Goal: Task Accomplishment & Management: Complete application form

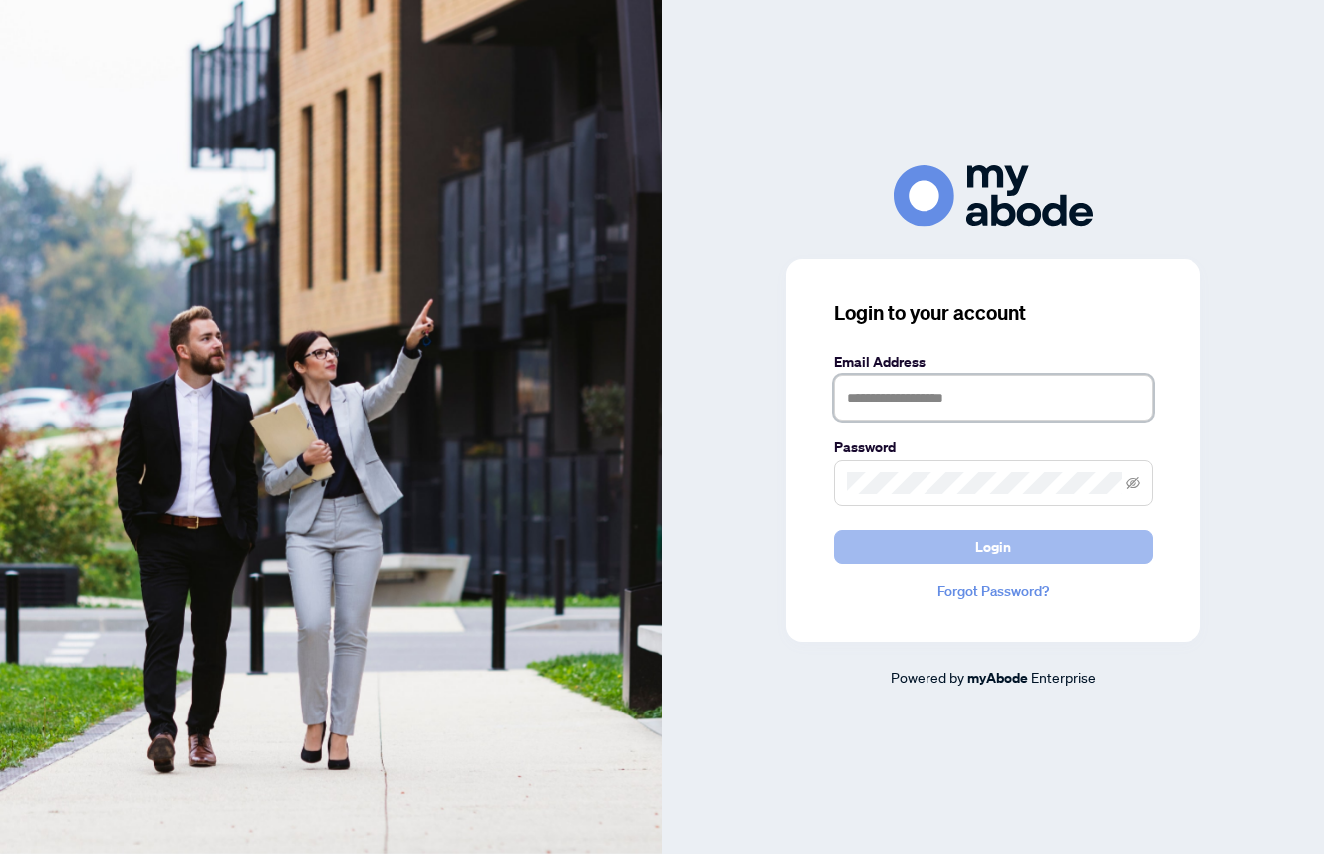
type input "**********"
click at [999, 545] on span "Login" at bounding box center [993, 547] width 36 height 32
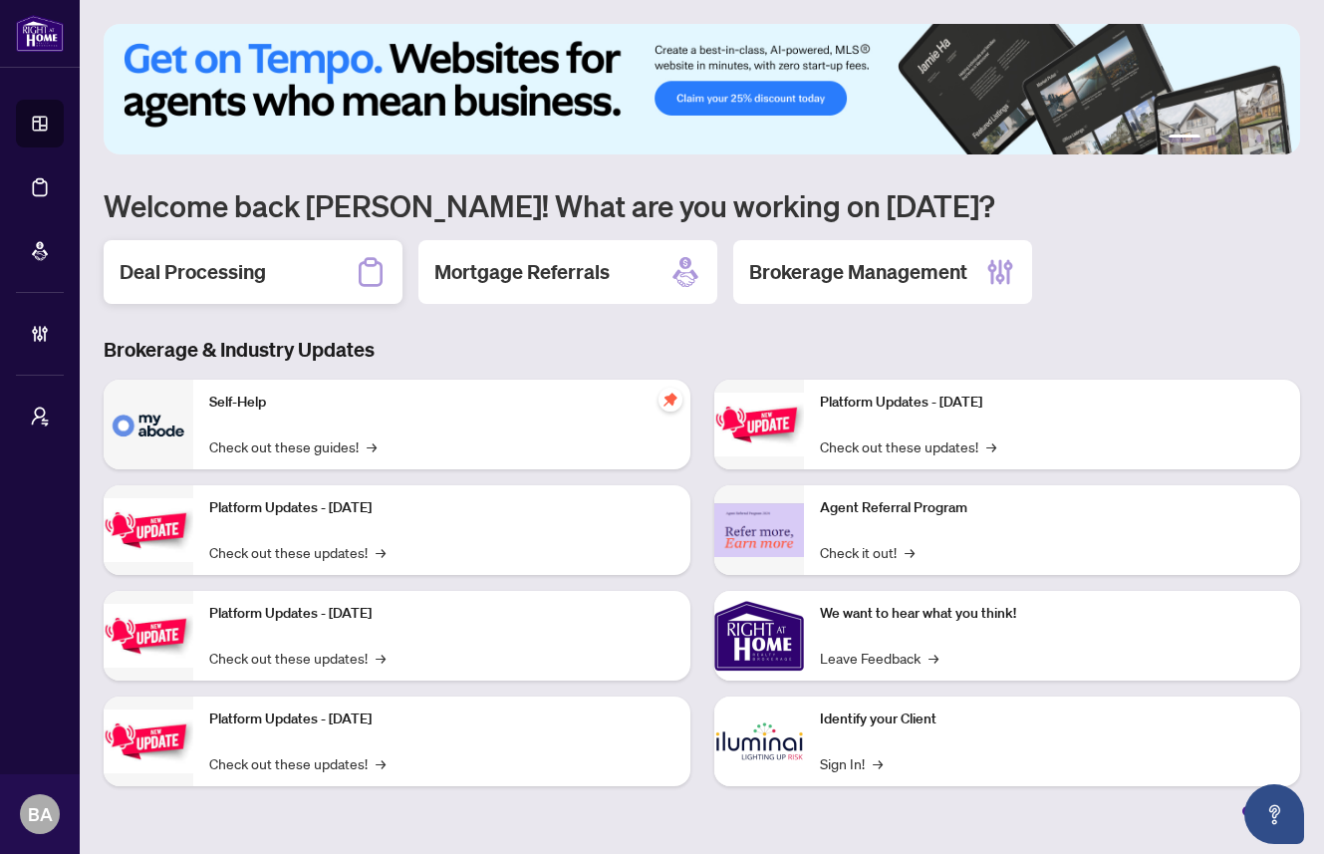
click at [212, 280] on h2 "Deal Processing" at bounding box center [193, 272] width 146 height 28
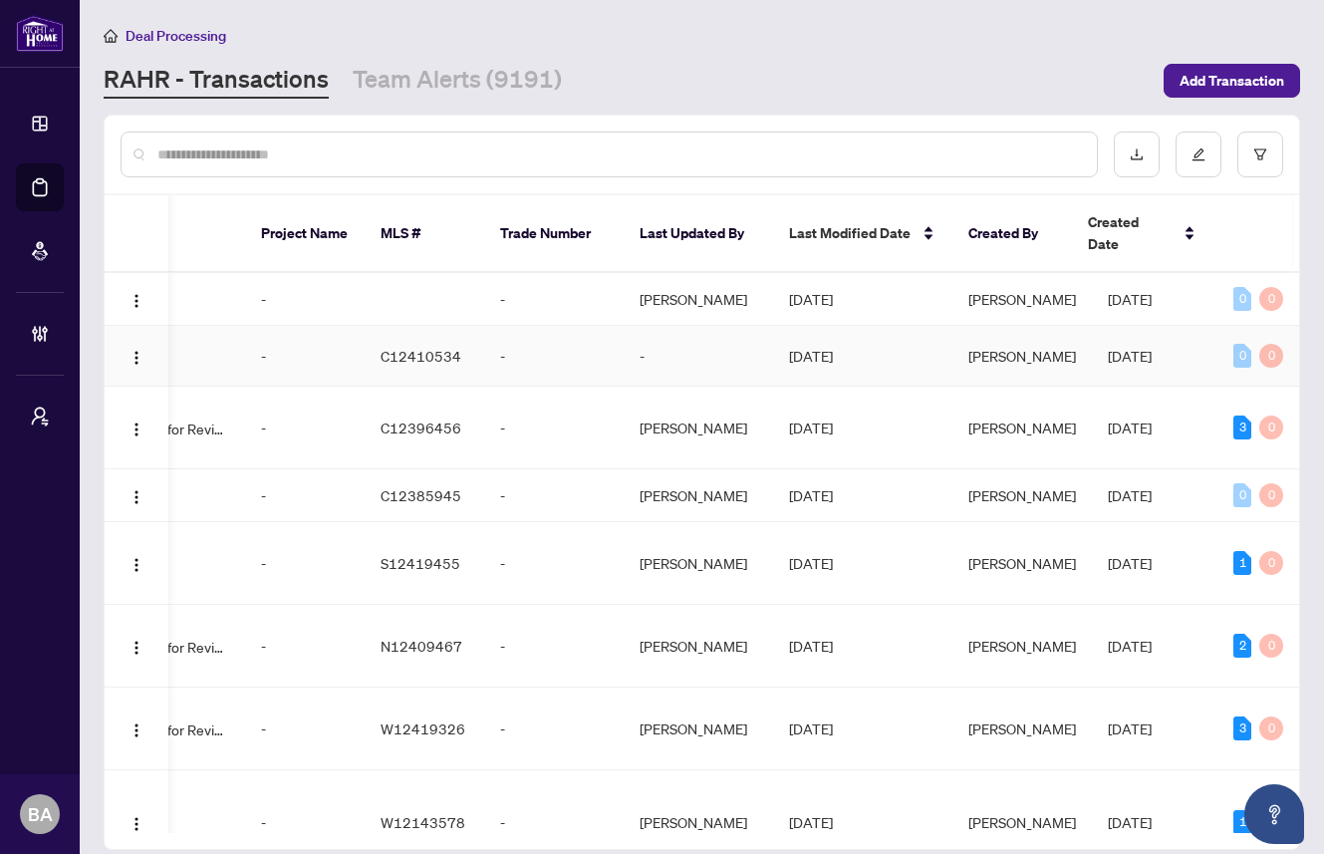
click at [499, 342] on td "-" at bounding box center [553, 356] width 139 height 61
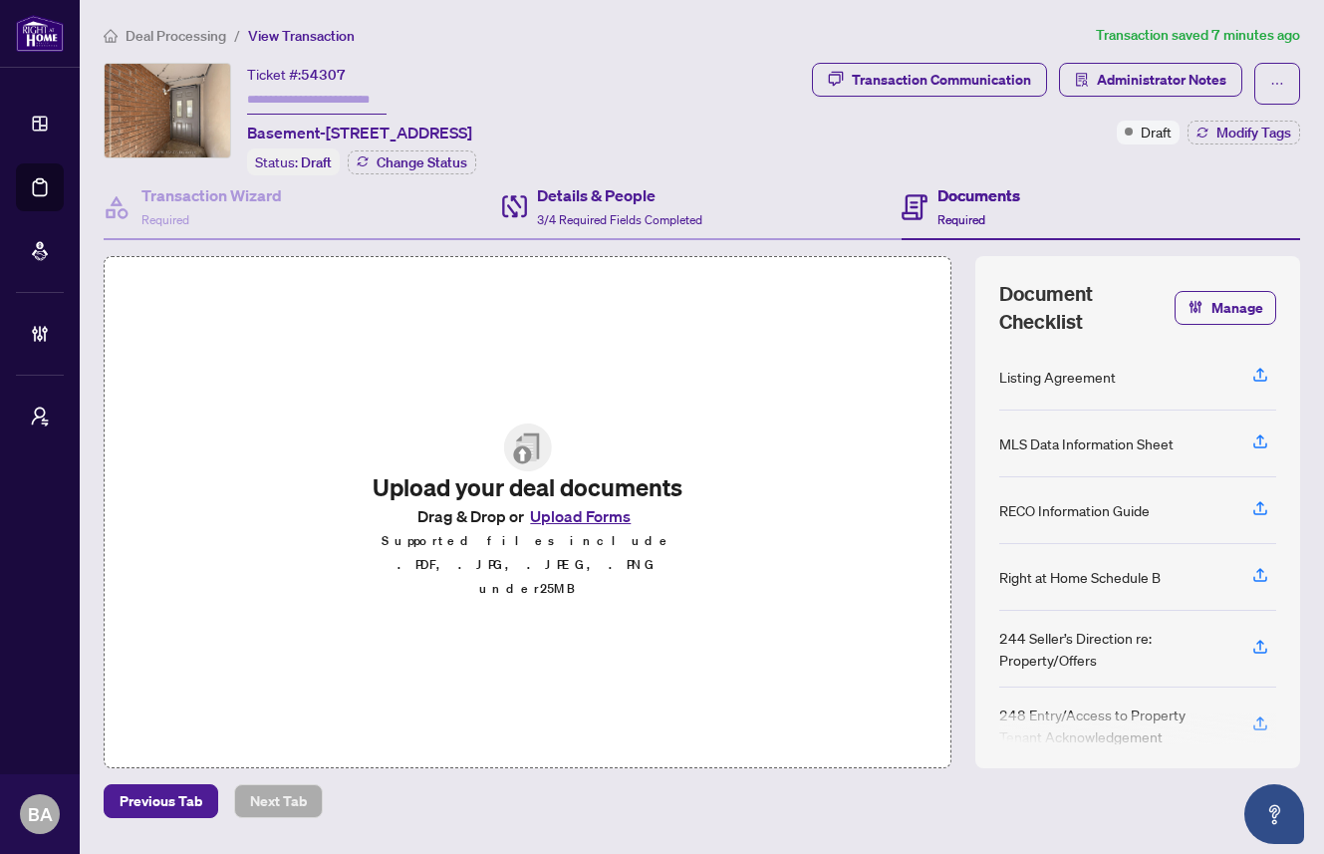
click at [606, 229] on div "Details & People 3/4 Required Fields Completed" at bounding box center [701, 207] width 398 height 65
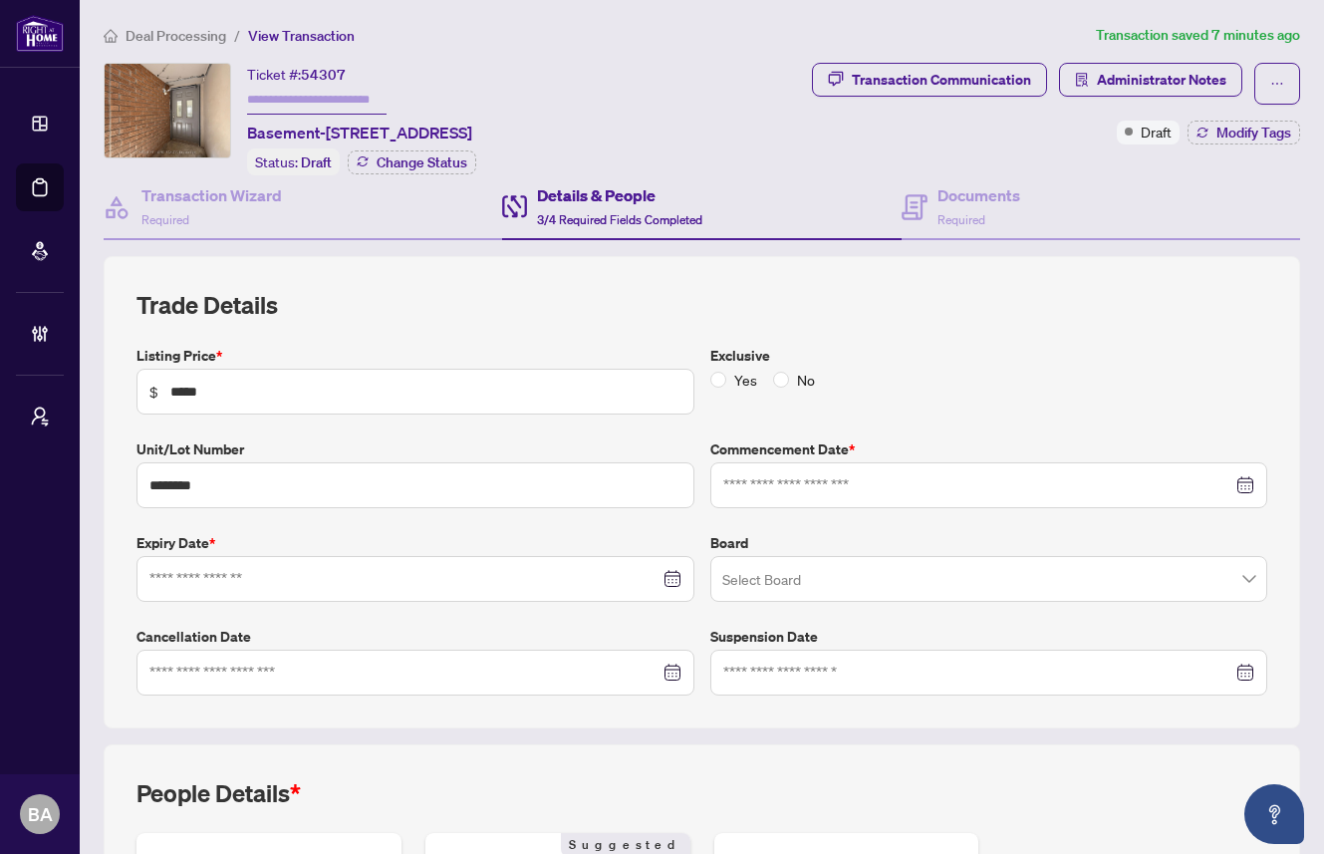
type input "**********"
click at [319, 98] on input "text" at bounding box center [316, 100] width 139 height 29
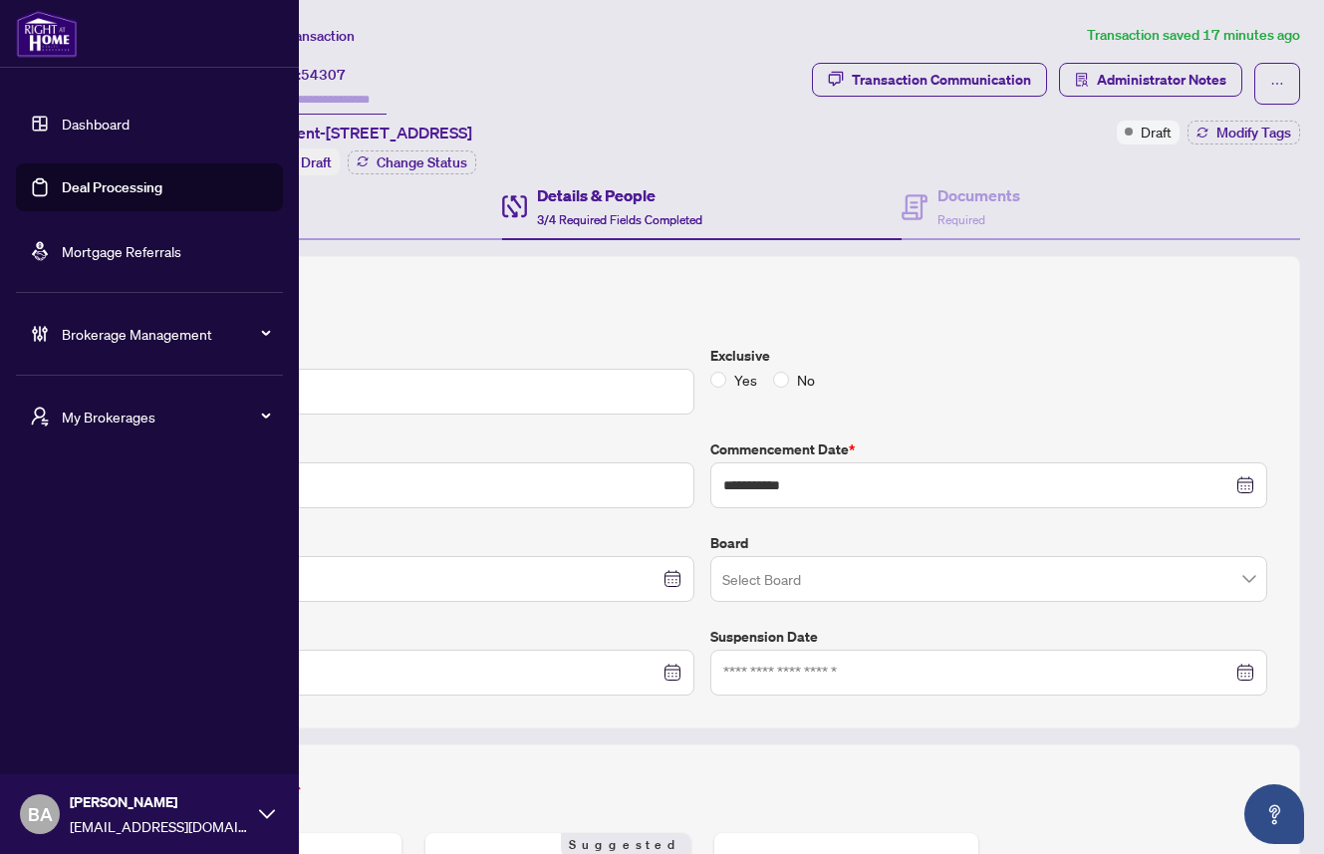
click at [84, 188] on link "Deal Processing" at bounding box center [112, 187] width 101 height 18
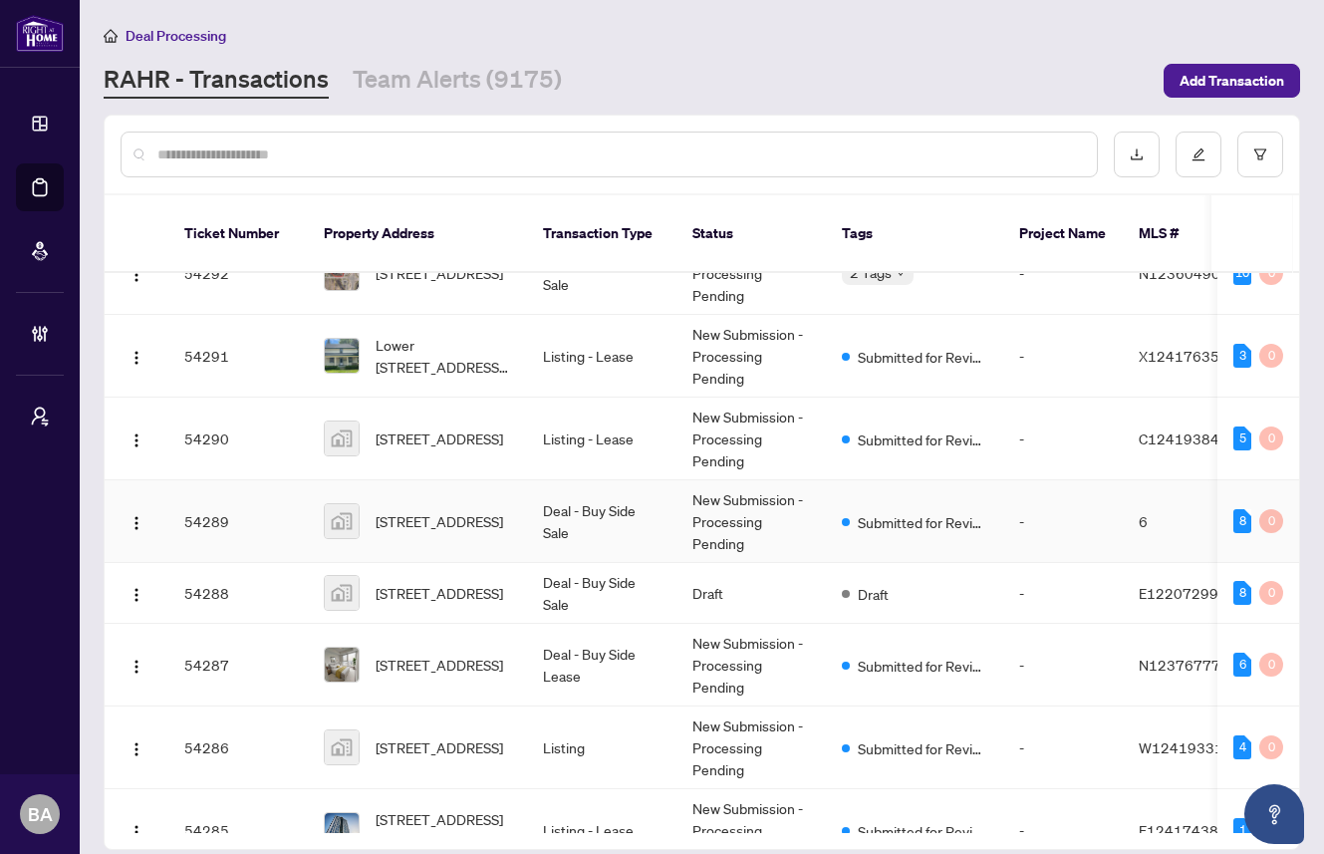
scroll to position [1466, 0]
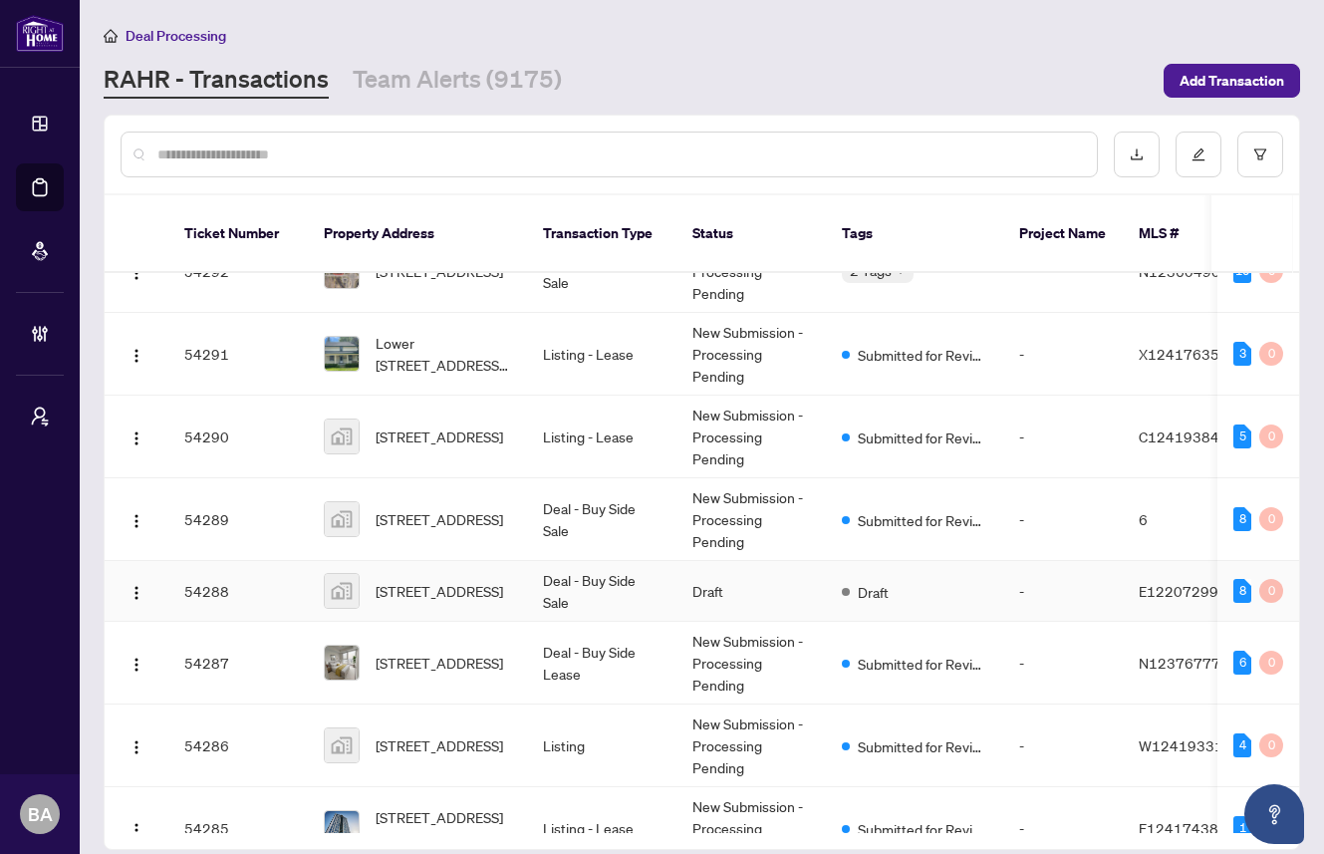
click at [268, 575] on td "54288" at bounding box center [237, 591] width 139 height 61
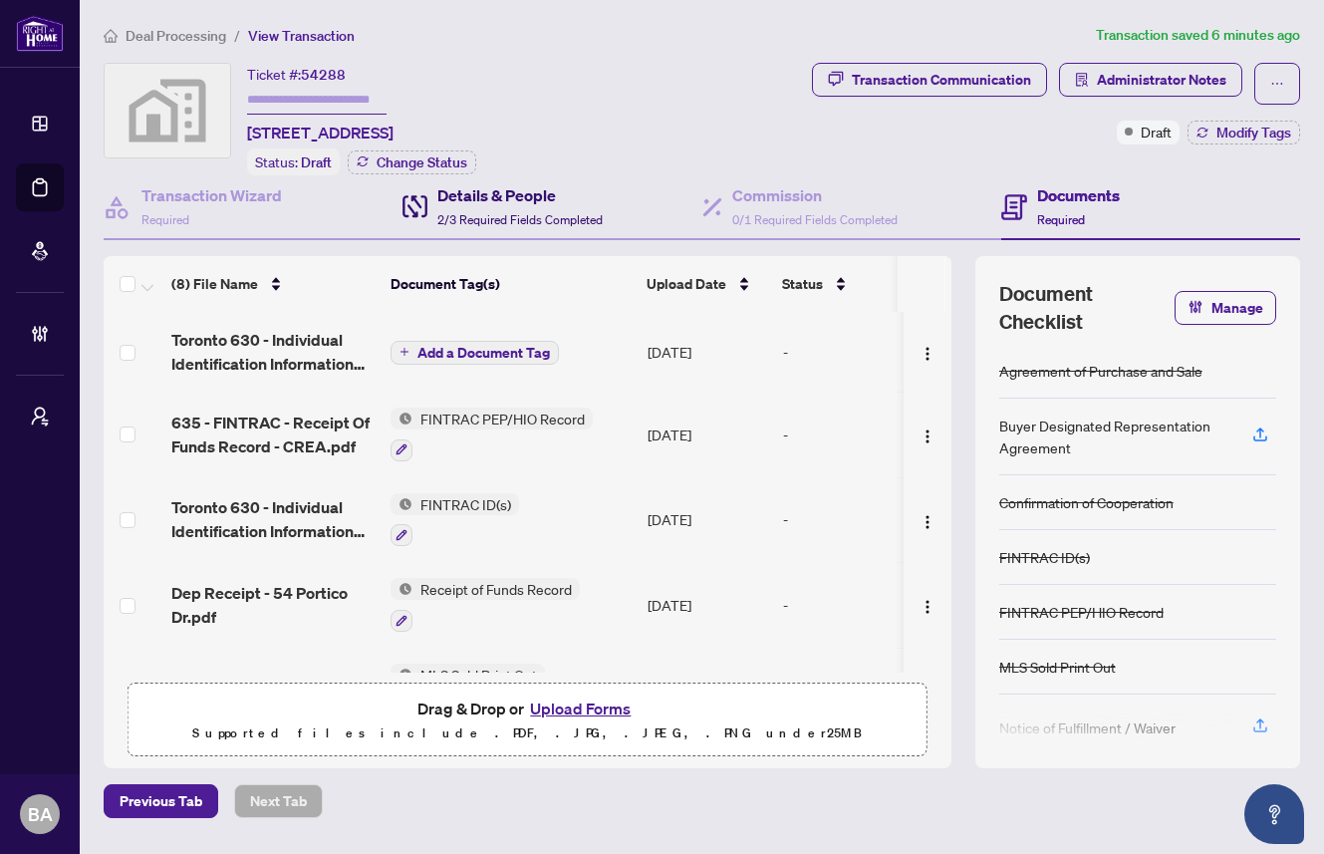
click at [495, 197] on h4 "Details & People" at bounding box center [519, 195] width 165 height 24
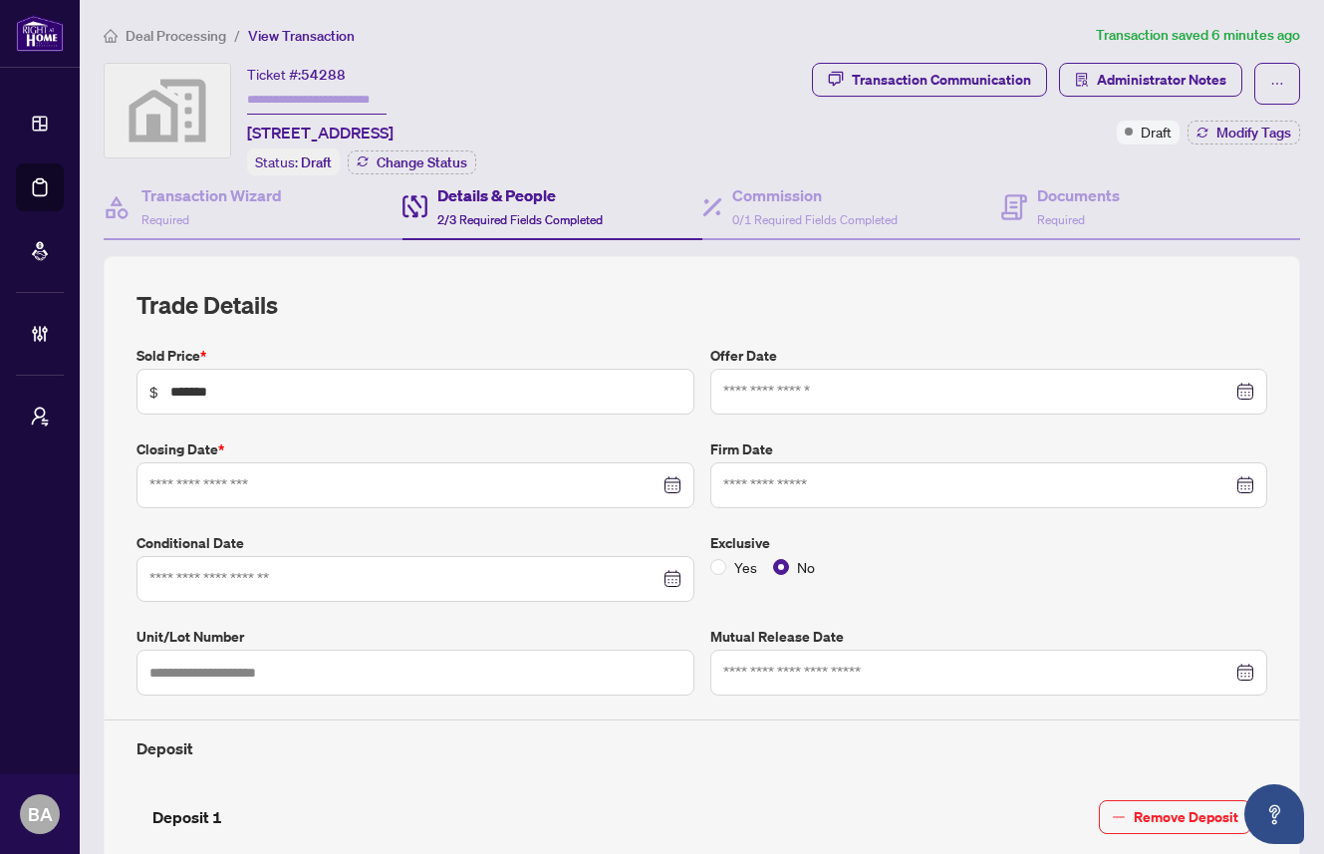
type input "**********"
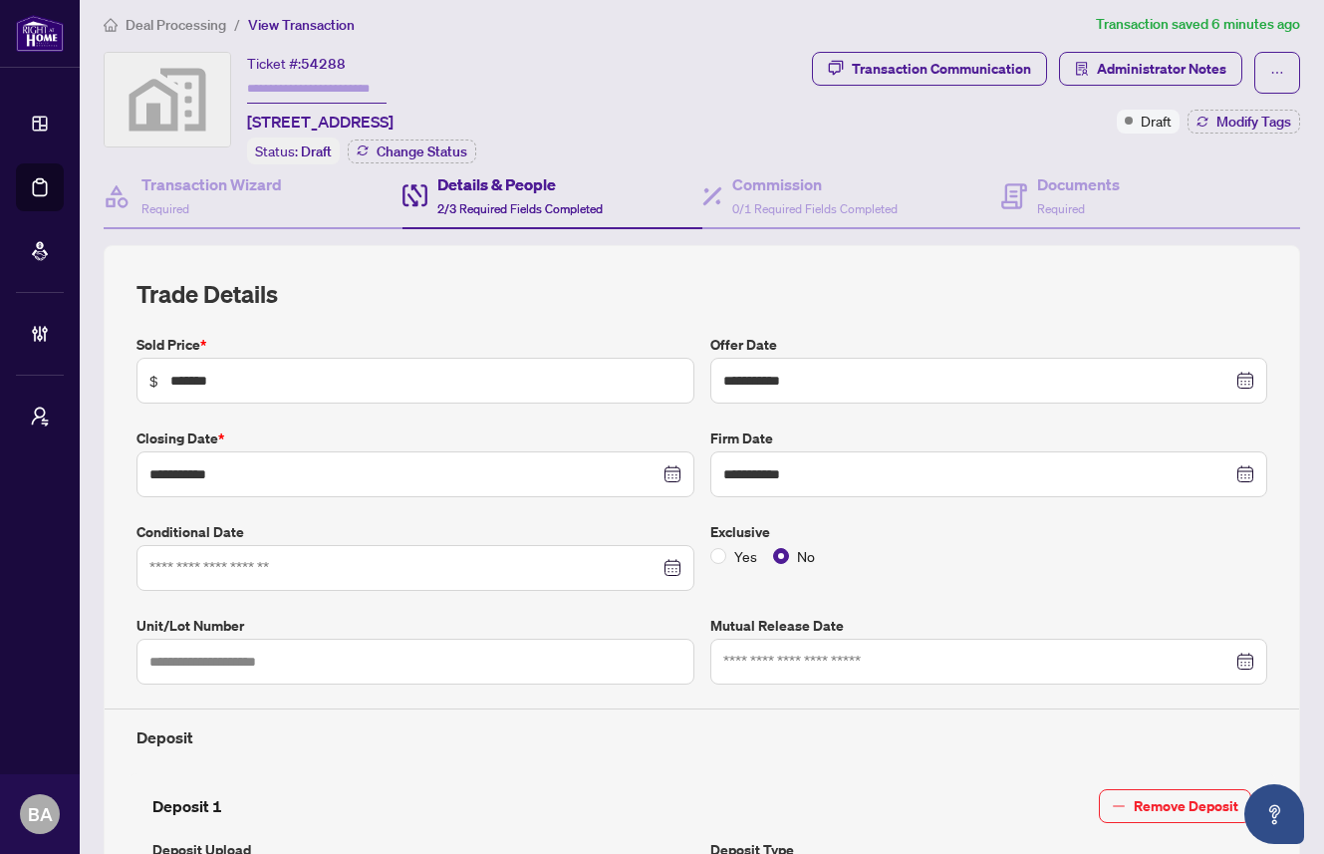
scroll to position [15, 0]
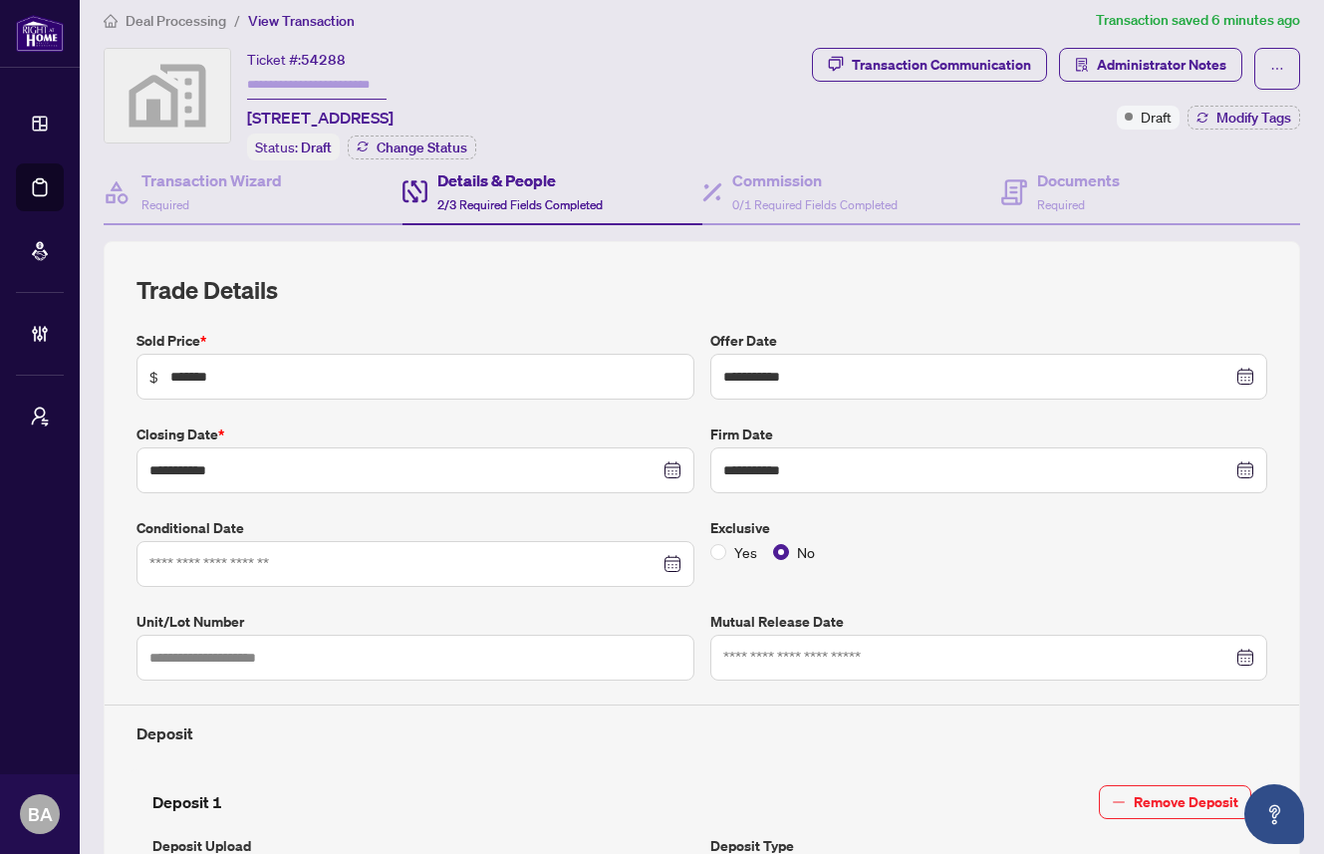
click at [209, 613] on label "Unit/Lot Number" at bounding box center [415, 622] width 558 height 22
drag, startPoint x: 133, startPoint y: 611, endPoint x: 357, endPoint y: 665, distance: 229.8
click at [357, 665] on div "Unit/Lot Number" at bounding box center [416, 646] width 574 height 70
click at [302, 704] on div "Deposit" at bounding box center [702, 724] width 1147 height 41
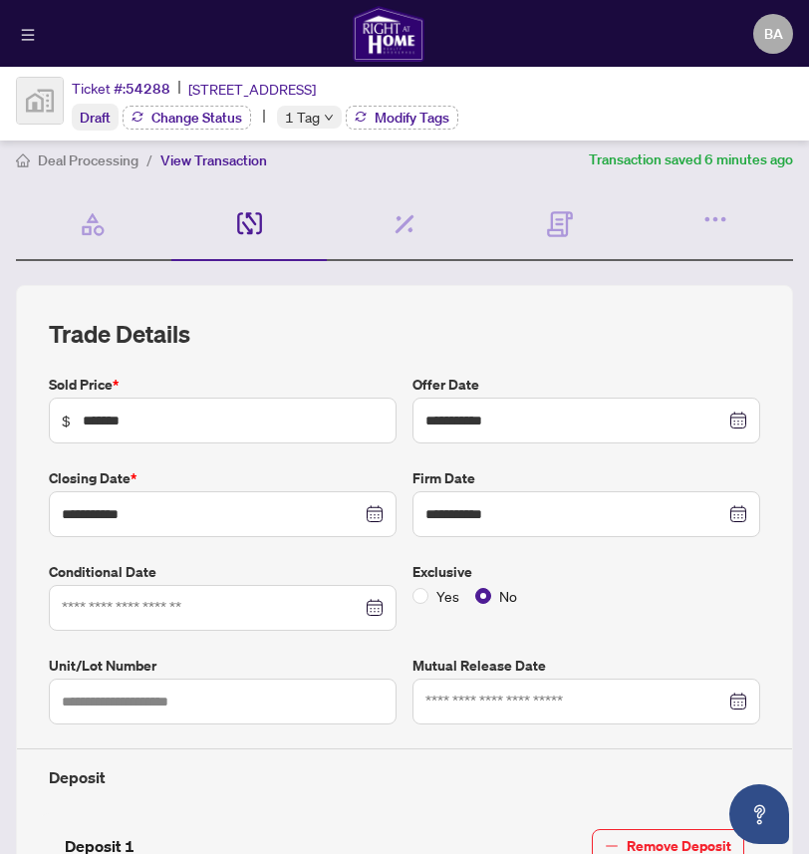
click at [106, 667] on label "Unit/Lot Number" at bounding box center [223, 665] width 348 height 22
click at [124, 664] on label "Unit/Lot Number" at bounding box center [223, 665] width 348 height 22
click at [137, 665] on label "Unit/Lot Number" at bounding box center [223, 665] width 348 height 22
click at [104, 660] on label "Unit/Lot Number" at bounding box center [223, 665] width 348 height 22
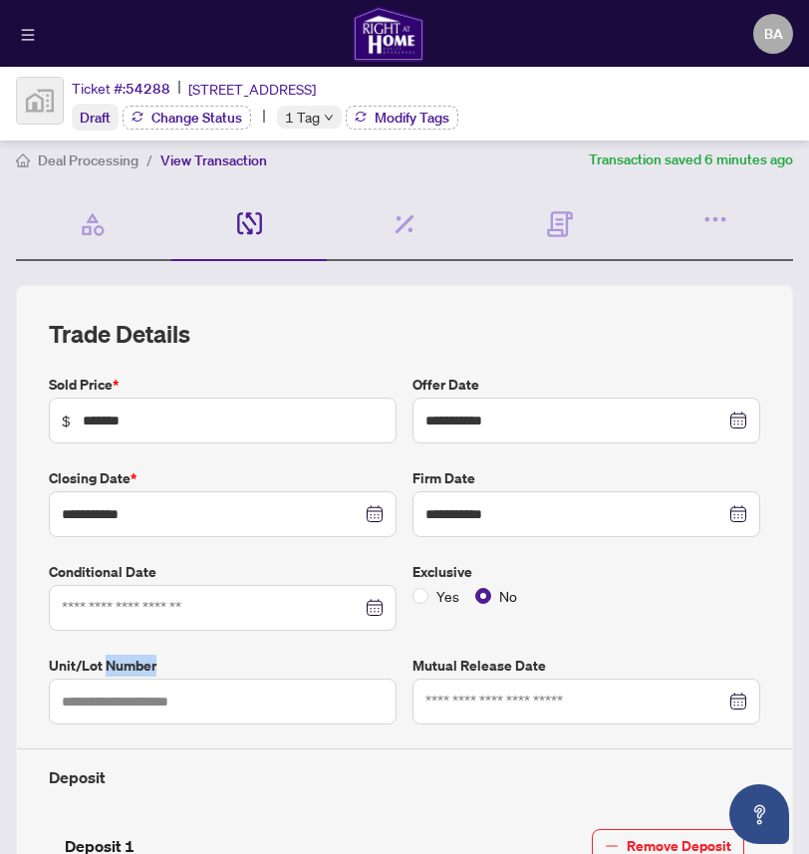
click at [104, 660] on label "Unit/Lot Number" at bounding box center [223, 665] width 348 height 22
click at [63, 668] on label "Unit/Lot Number" at bounding box center [223, 665] width 348 height 22
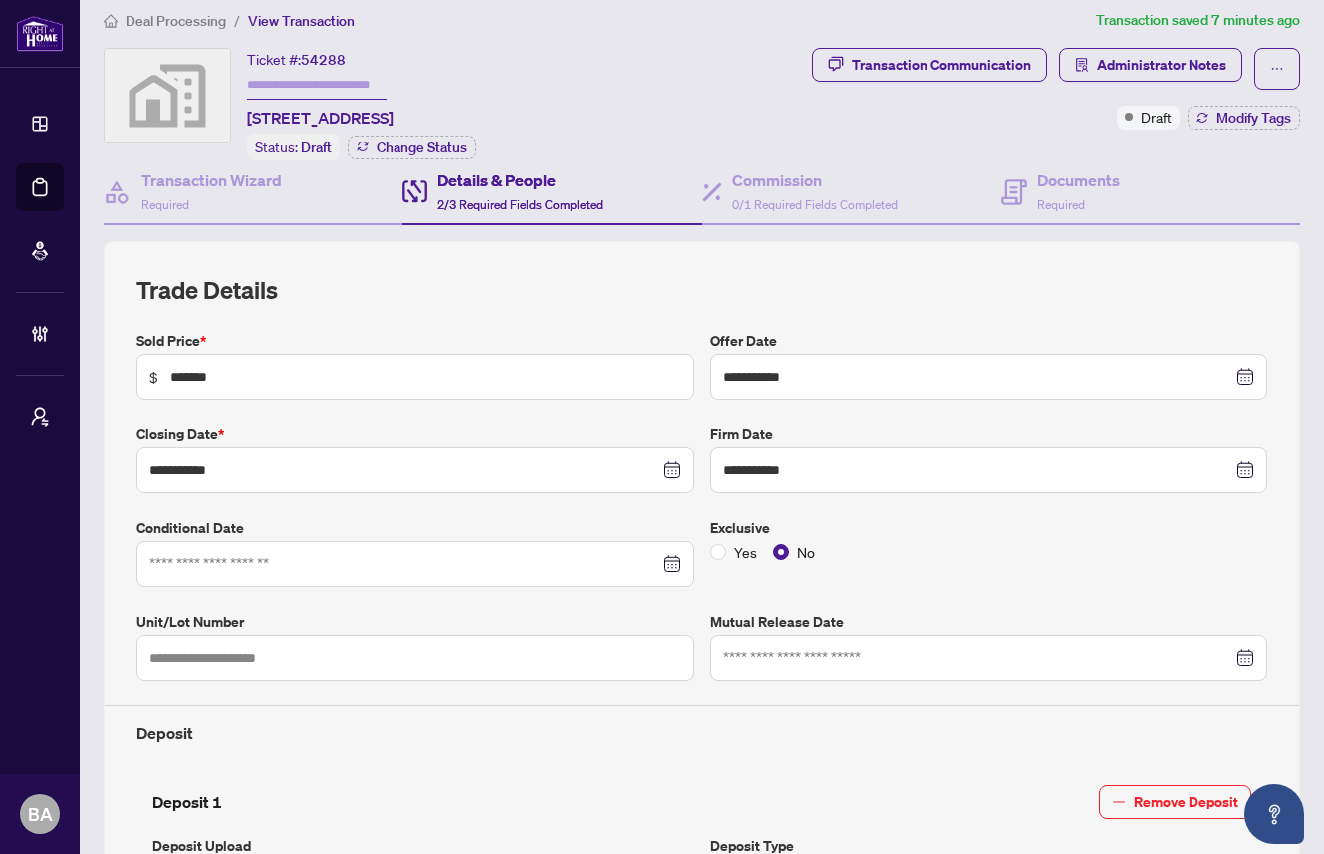
click at [395, 494] on div "**********" at bounding box center [702, 713] width 1147 height 767
